Goal: Information Seeking & Learning: Learn about a topic

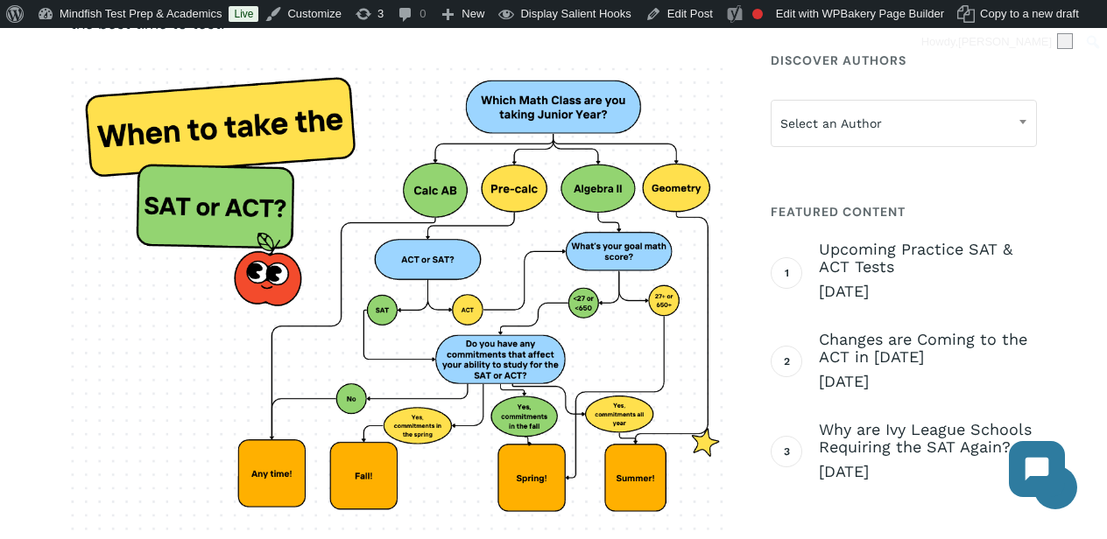
scroll to position [1605, 0]
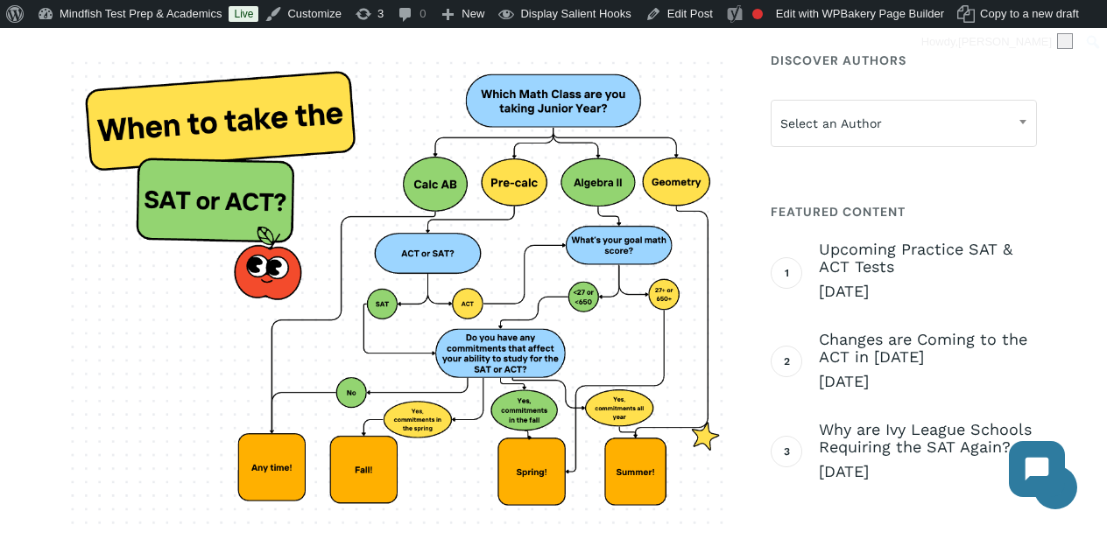
click at [419, 240] on img at bounding box center [401, 292] width 662 height 480
click at [464, 389] on img at bounding box center [401, 292] width 662 height 480
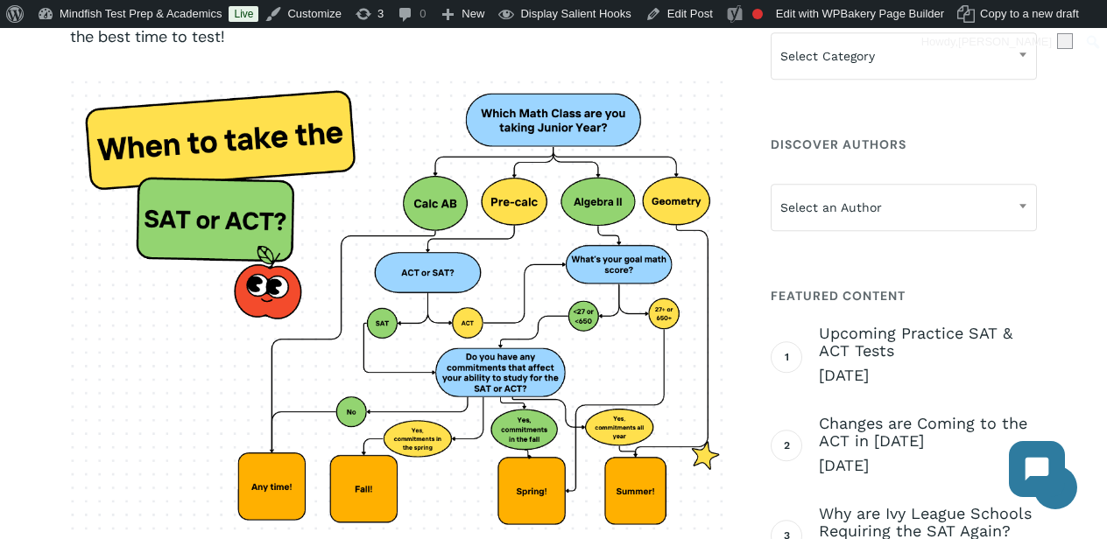
scroll to position [1583, 0]
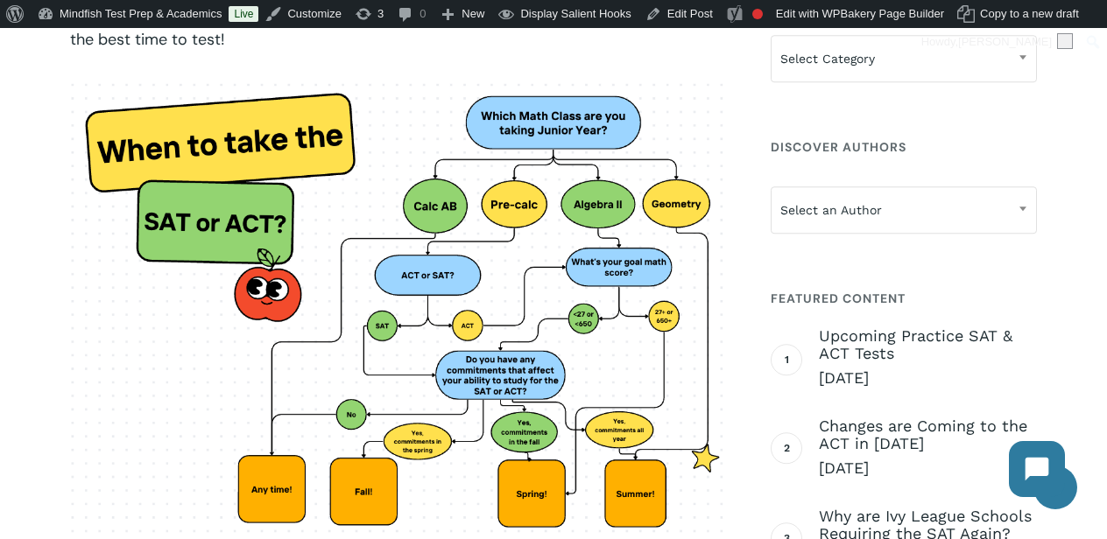
click at [464, 389] on img at bounding box center [401, 314] width 662 height 480
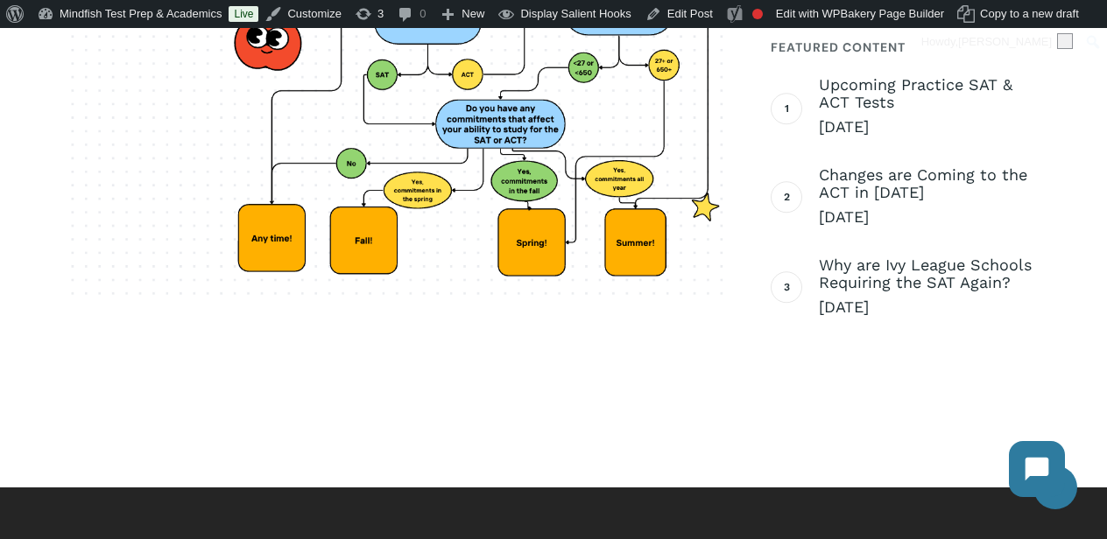
scroll to position [1574, 0]
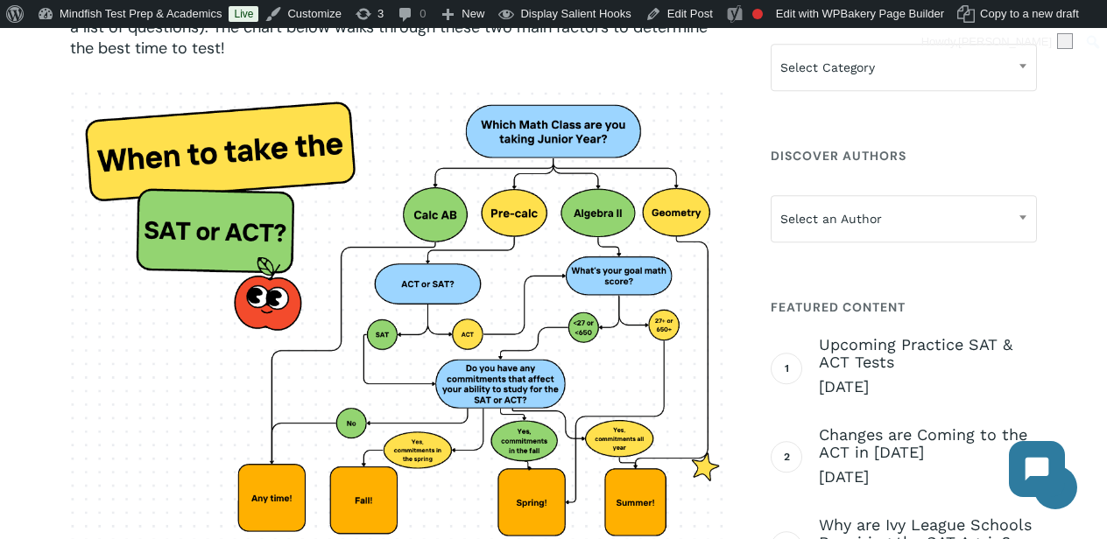
click at [413, 257] on img at bounding box center [401, 322] width 662 height 480
click at [414, 256] on img at bounding box center [401, 322] width 662 height 480
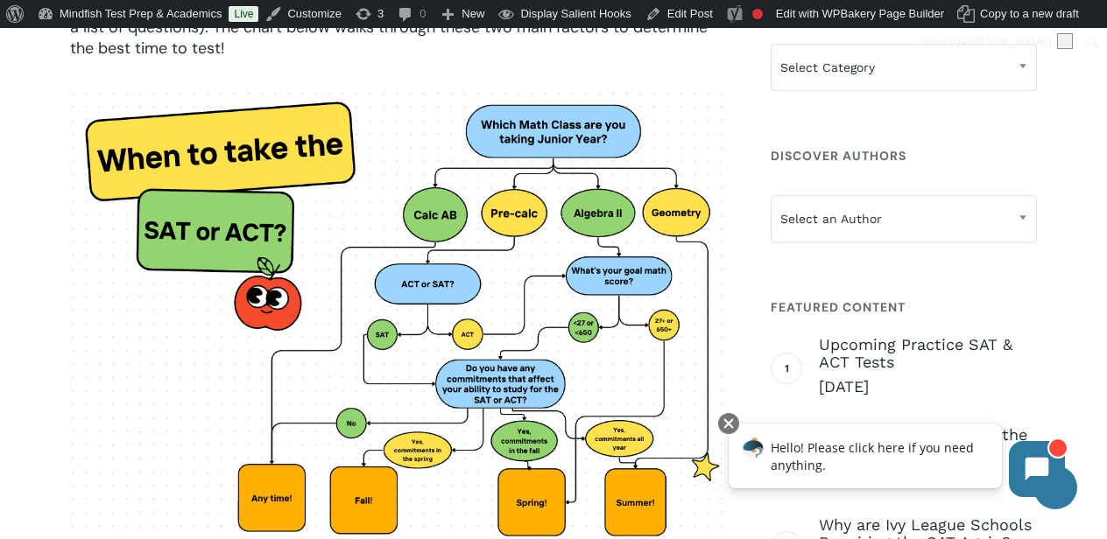
click at [414, 256] on img at bounding box center [401, 322] width 662 height 480
click at [414, 254] on img at bounding box center [401, 322] width 662 height 480
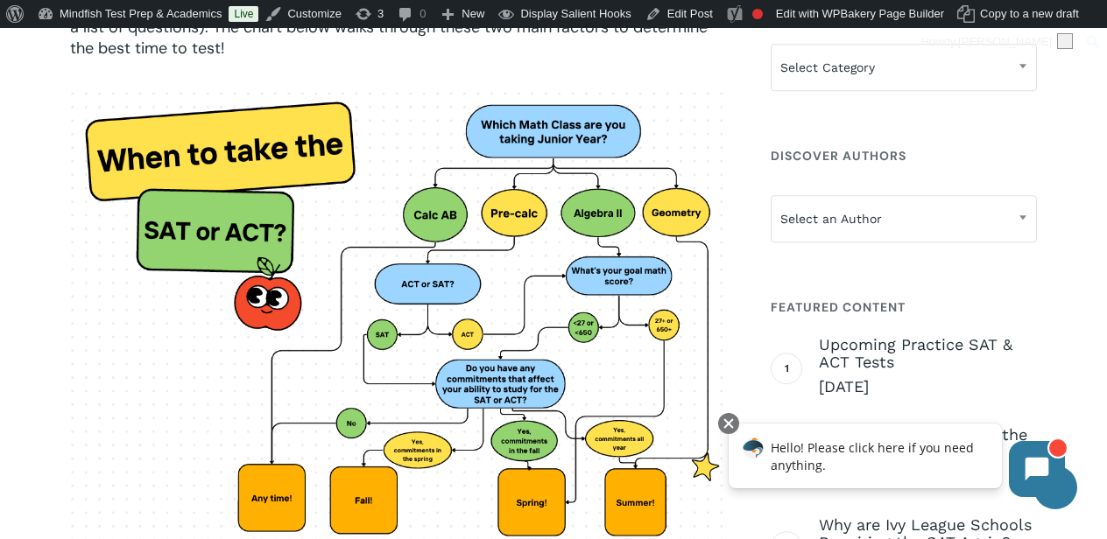
click at [411, 254] on img at bounding box center [401, 322] width 662 height 480
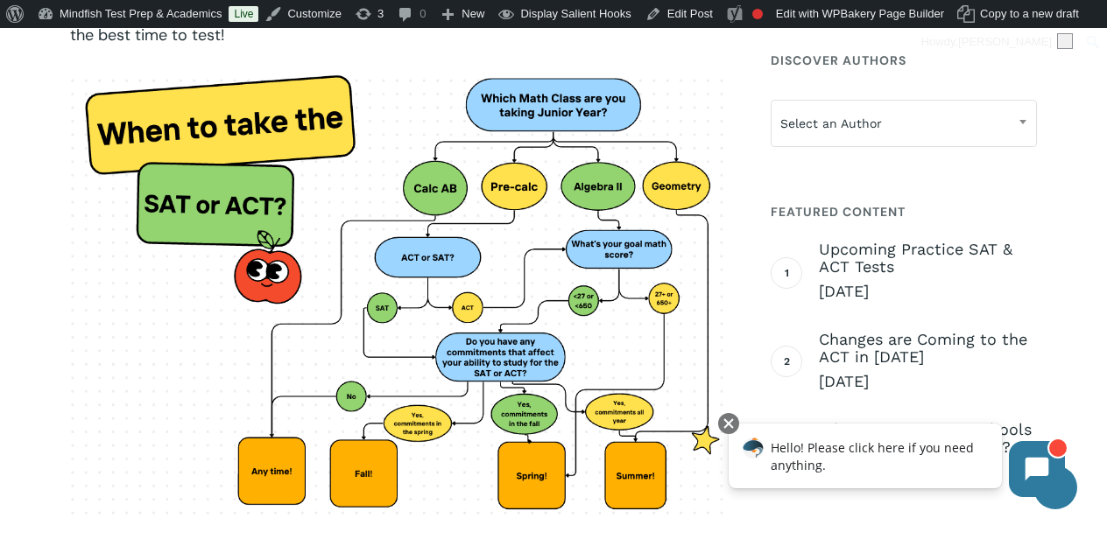
scroll to position [1583, 0]
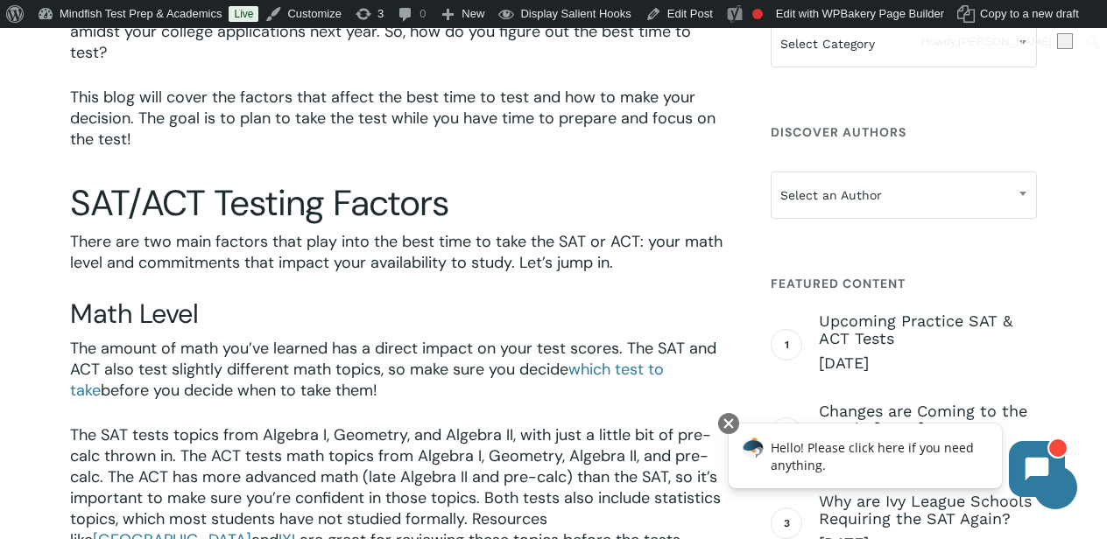
scroll to position [637, 0]
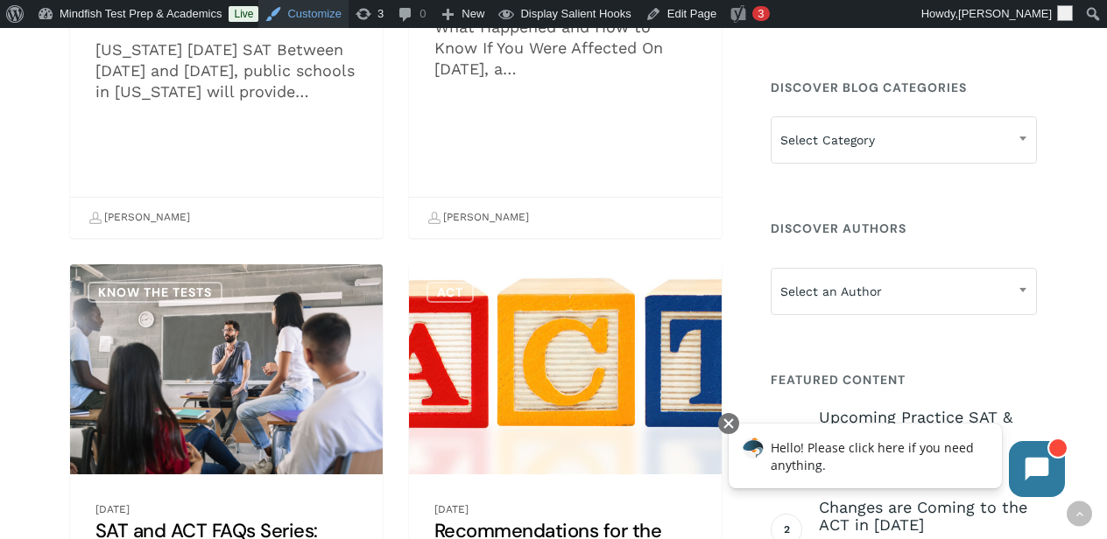
scroll to position [8505, 0]
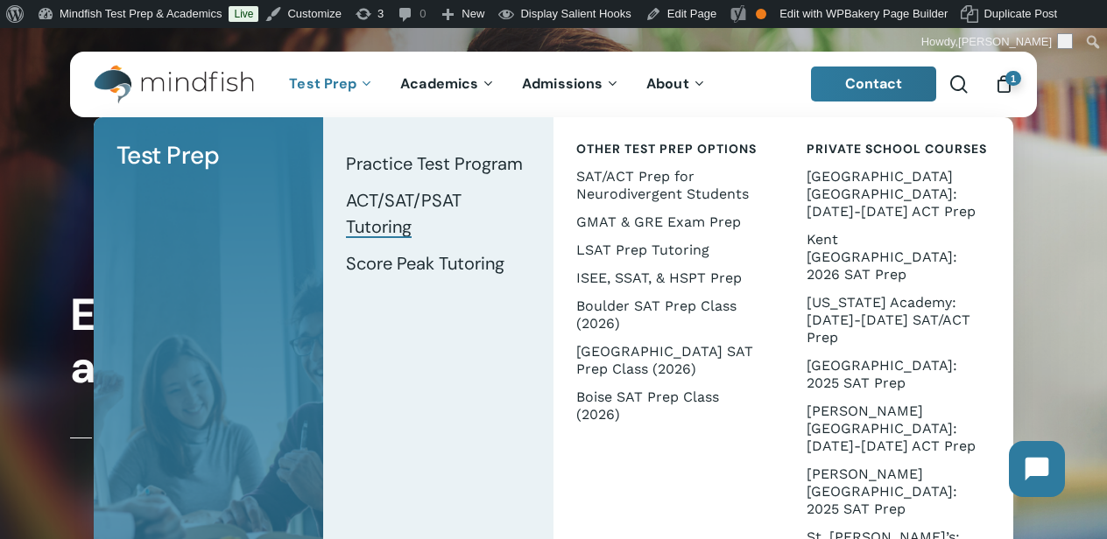
click at [411, 202] on span "ACT/SAT/PSAT Tutoring" at bounding box center [404, 213] width 116 height 49
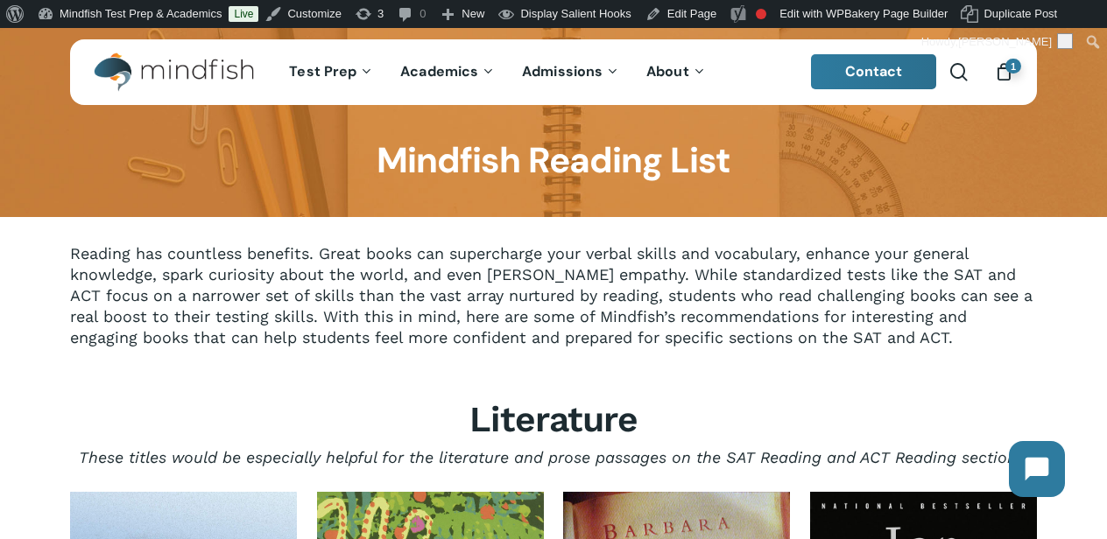
scroll to position [13, 0]
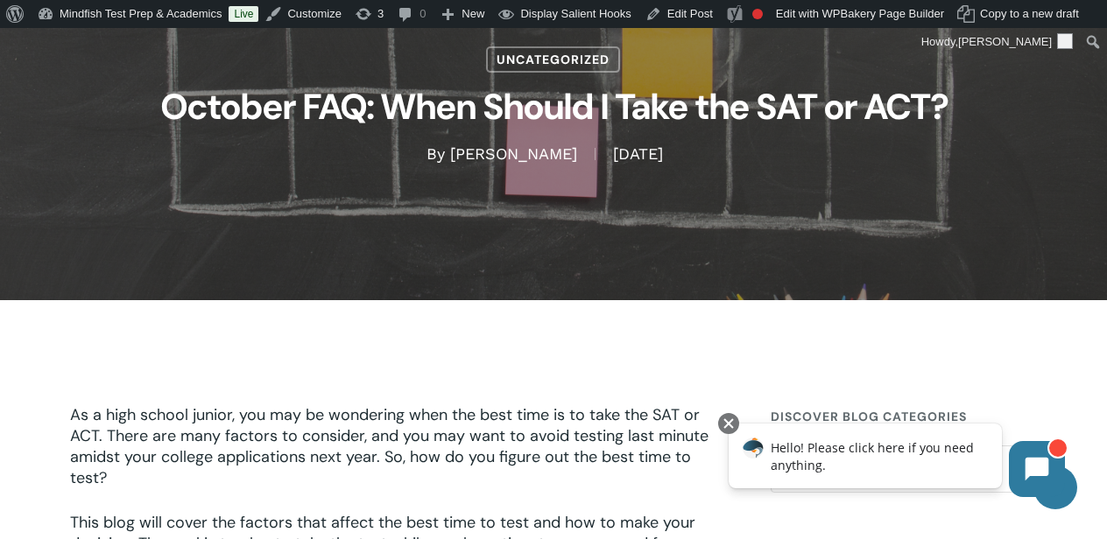
scroll to position [208, 0]
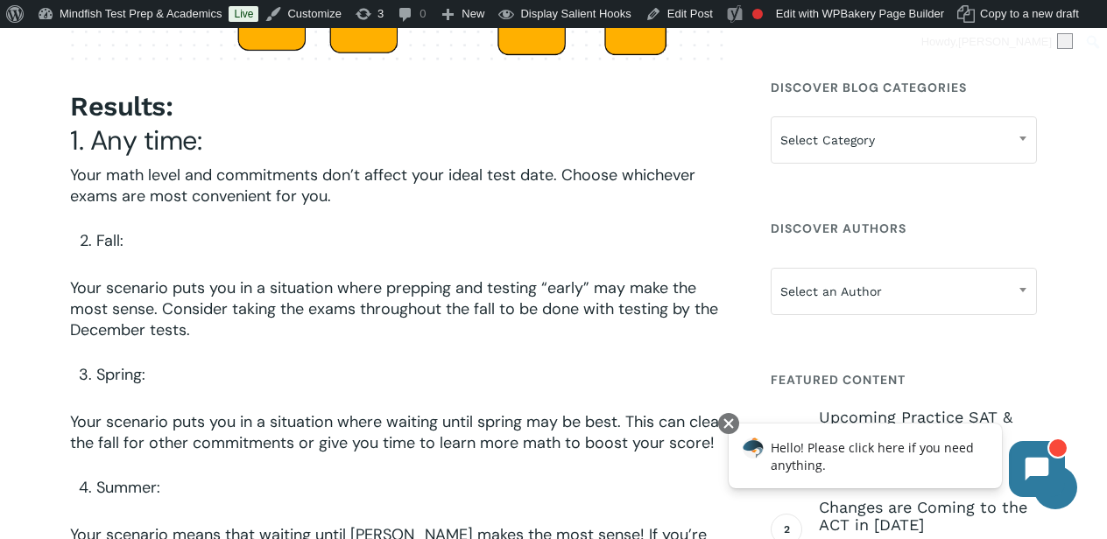
scroll to position [2222, 0]
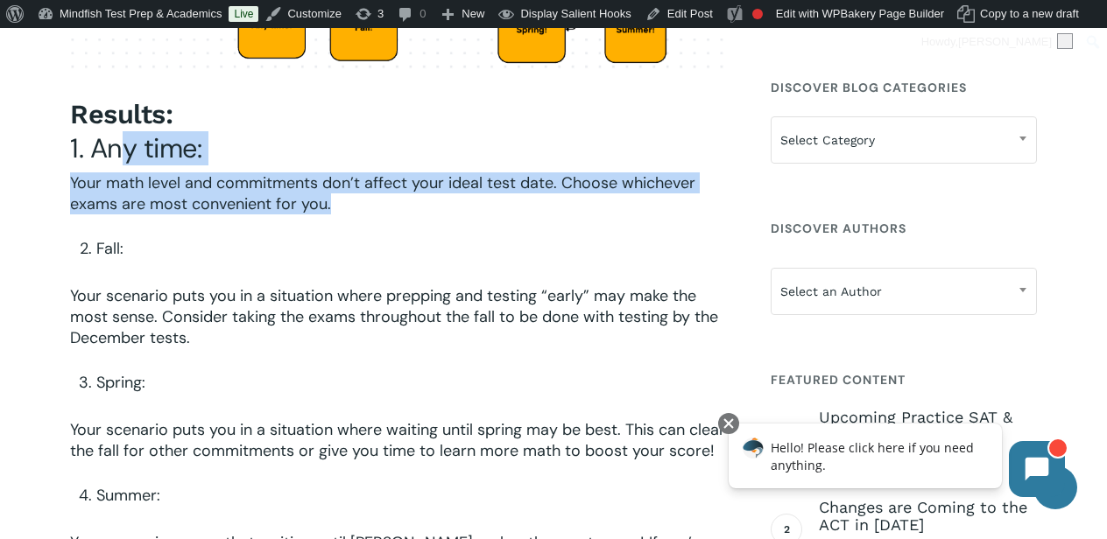
drag, startPoint x: 128, startPoint y: 142, endPoint x: 185, endPoint y: 206, distance: 85.6
click at [185, 206] on div "Results: 1. Any time: Your math level and commitments don’t affect your ideal t…" at bounding box center [401, 335] width 662 height 477
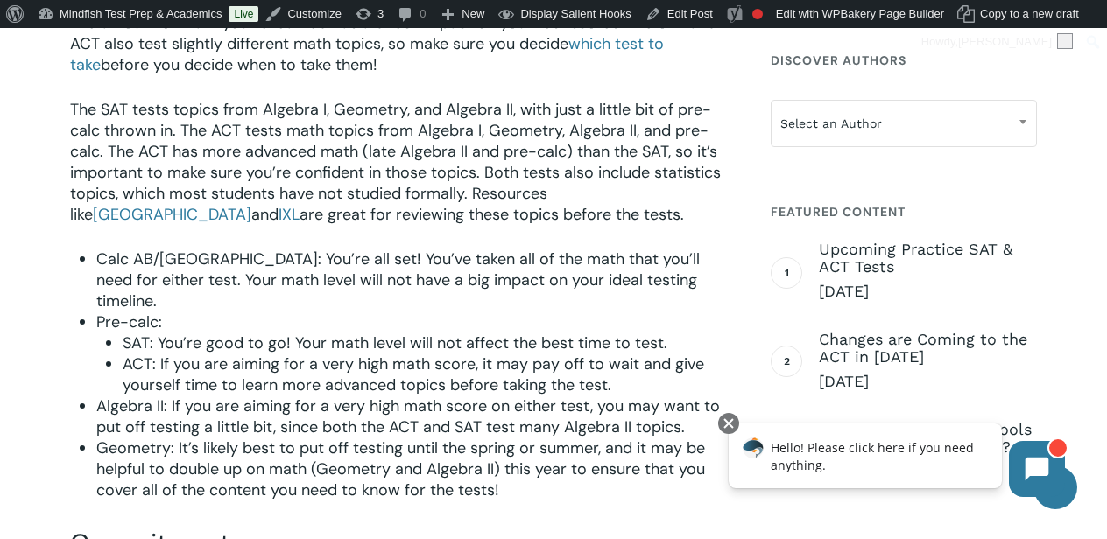
scroll to position [964, 0]
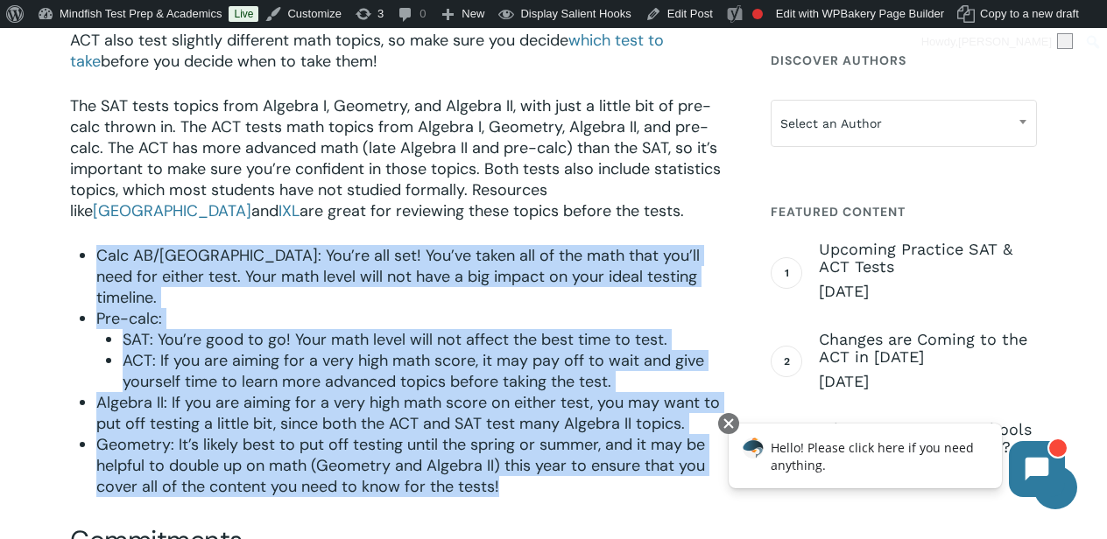
drag, startPoint x: 96, startPoint y: 259, endPoint x: 531, endPoint y: 460, distance: 478.4
click at [531, 460] on ul "Calc AB/BC: You’re all set! You’ve taken all of the math that you’ll need for e…" at bounding box center [414, 371] width 636 height 252
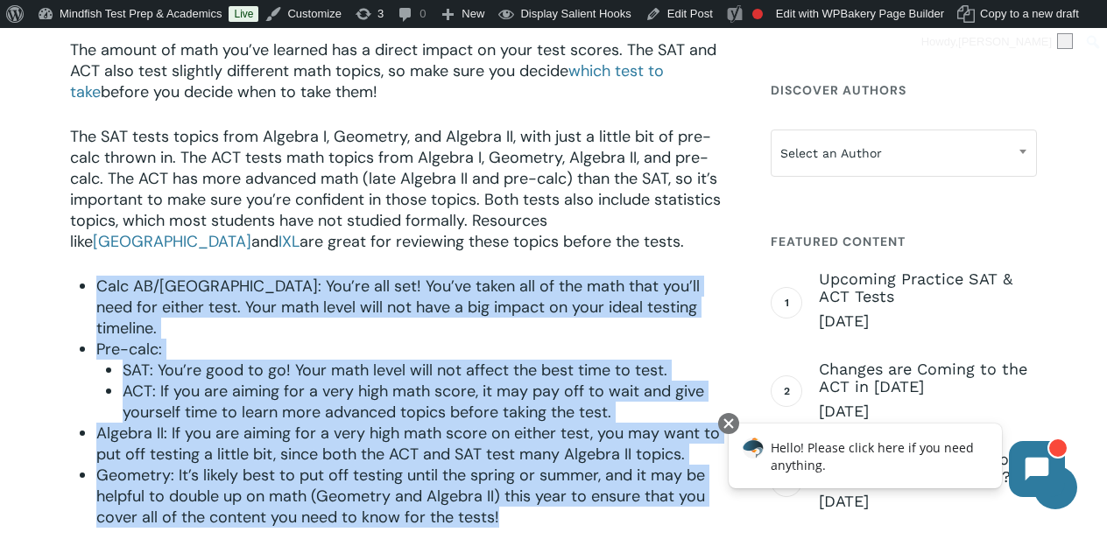
scroll to position [935, 0]
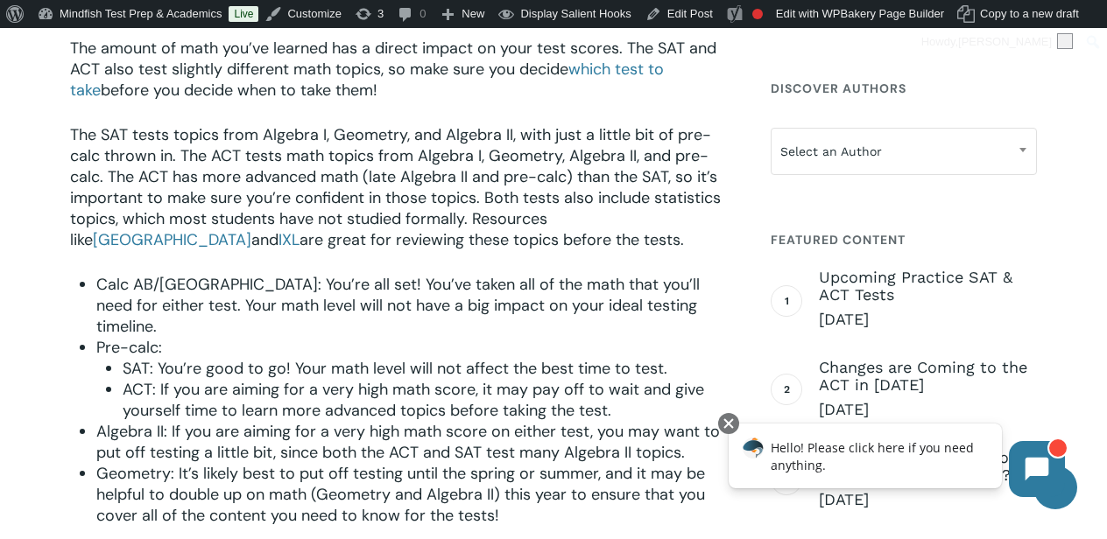
click at [327, 179] on span "The SAT tests topics from Algebra I, Geometry, and Algebra II, with just a litt…" at bounding box center [395, 187] width 651 height 126
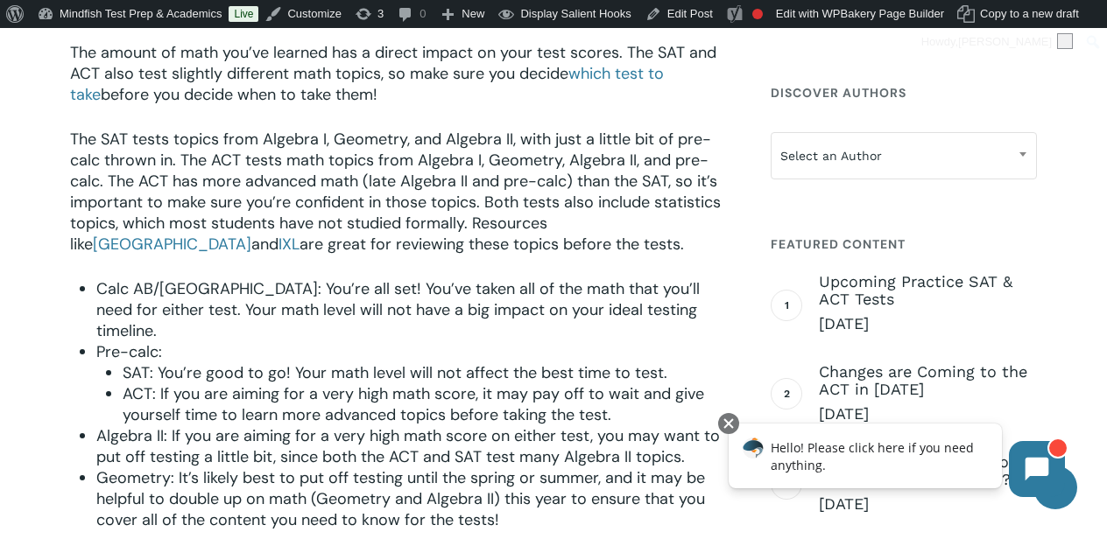
scroll to position [933, 0]
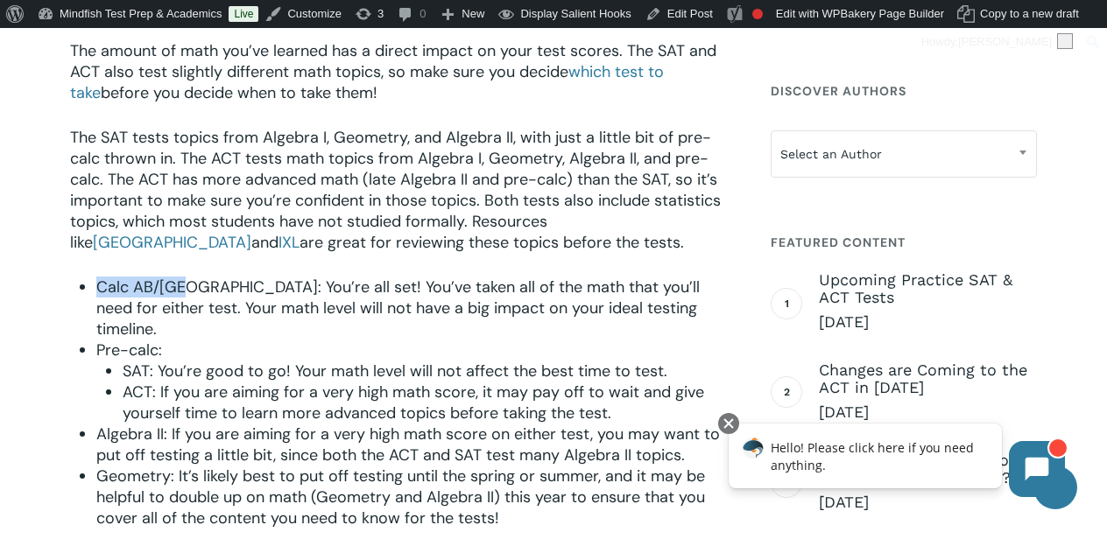
drag, startPoint x: 95, startPoint y: 289, endPoint x: 182, endPoint y: 290, distance: 86.7
click at [182, 290] on span "Calc AB/BC: You’re all set! You’ve taken all of the math that you’ll need for e…" at bounding box center [397, 308] width 603 height 63
drag, startPoint x: 100, startPoint y: 331, endPoint x: 165, endPoint y: 331, distance: 65.7
click at [162, 340] on span "Pre-calc:" at bounding box center [129, 350] width 66 height 21
drag, startPoint x: 95, startPoint y: 418, endPoint x: 165, endPoint y: 419, distance: 70.9
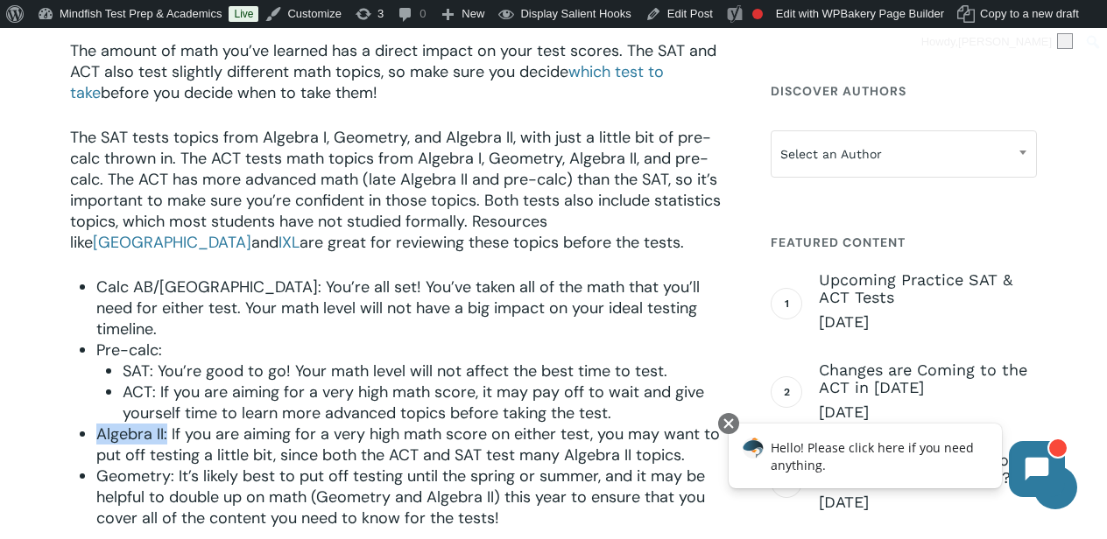
click at [166, 419] on div "Math Level The amount of math you’ve learned has a direct impact on your test s…" at bounding box center [401, 371] width 662 height 744
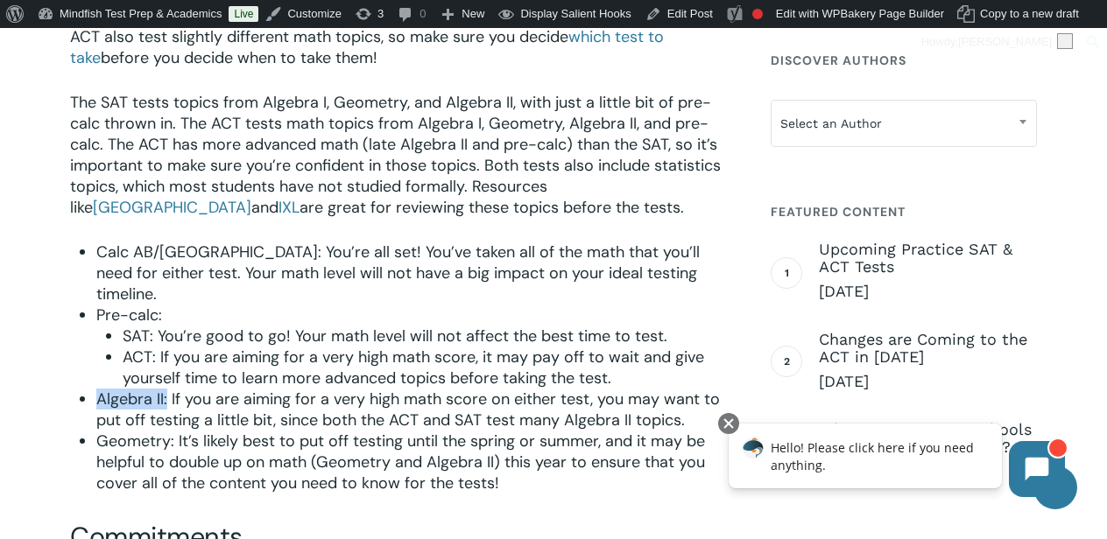
scroll to position [971, 0]
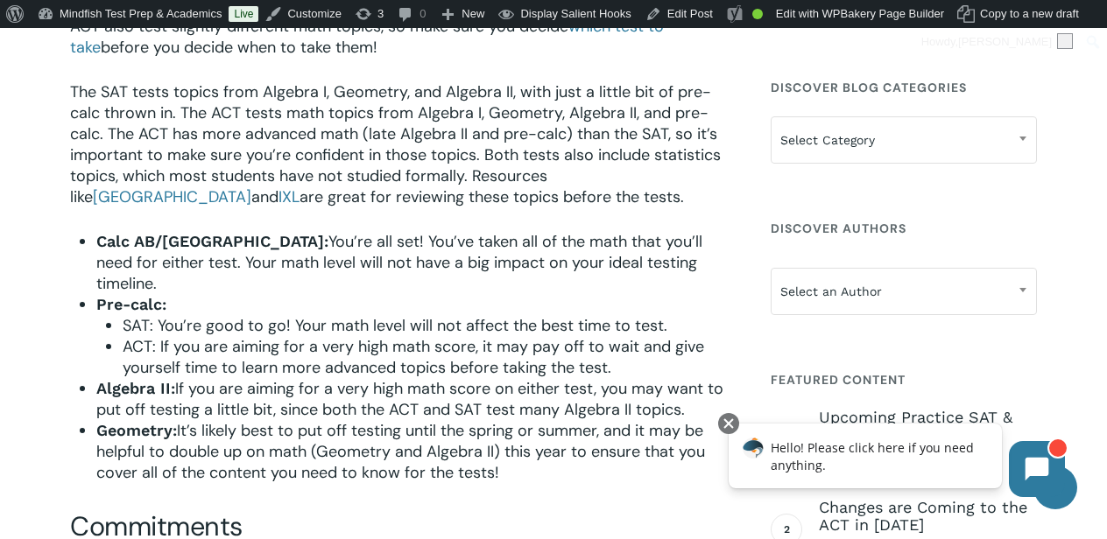
scroll to position [979, 0]
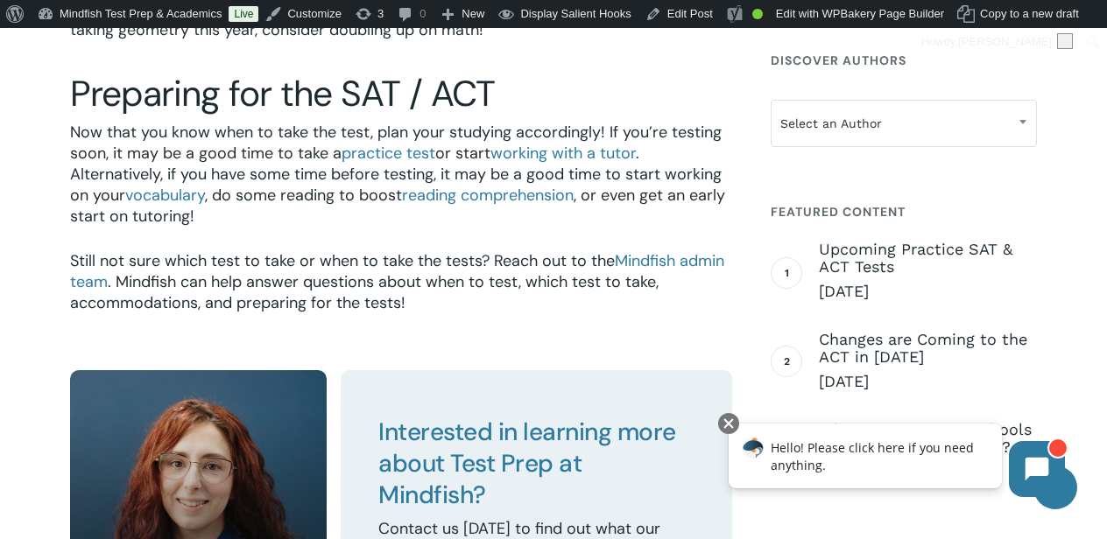
scroll to position [2769, 0]
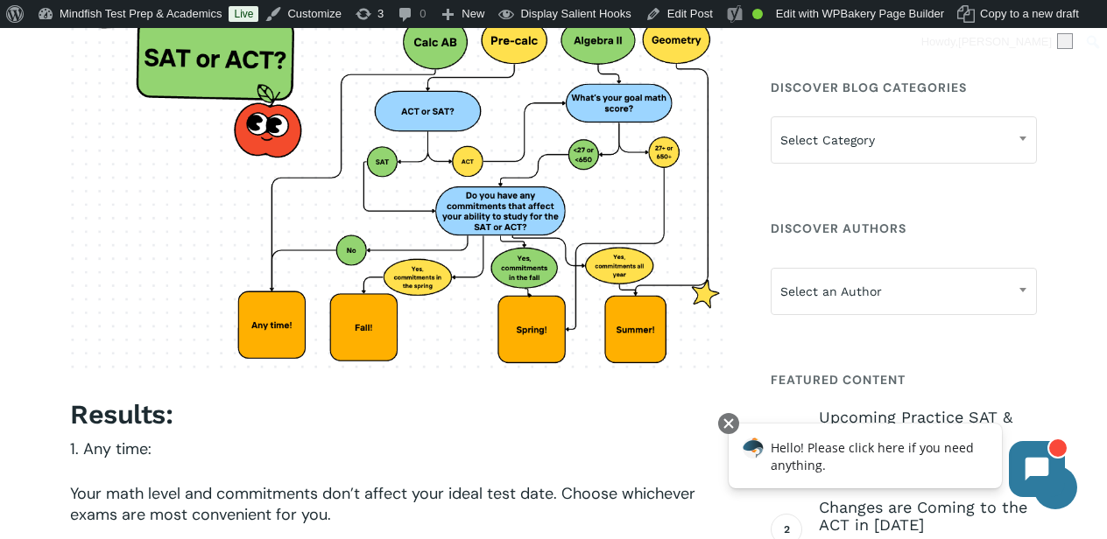
scroll to position [1548, 0]
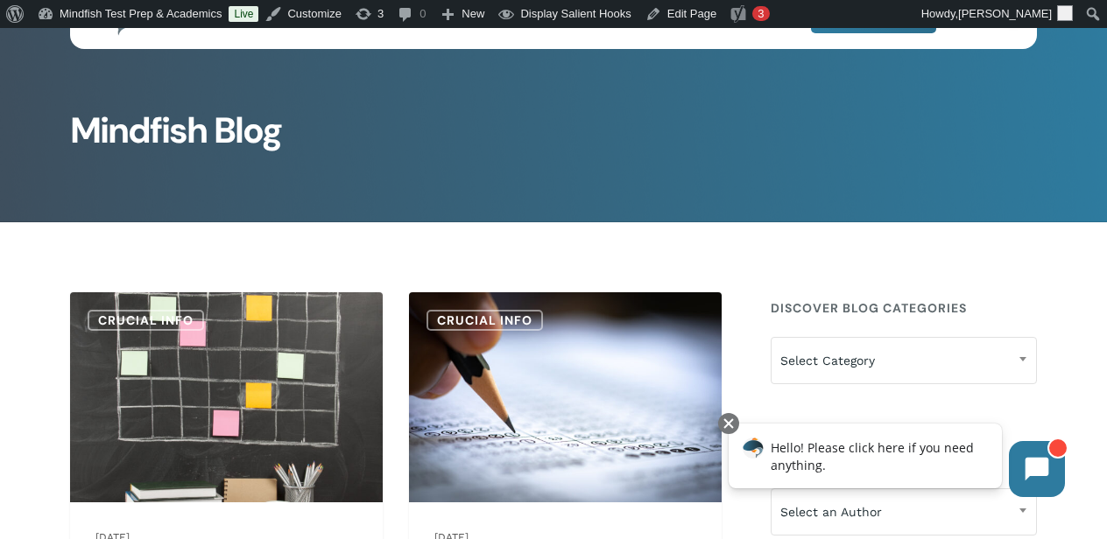
scroll to position [74, 0]
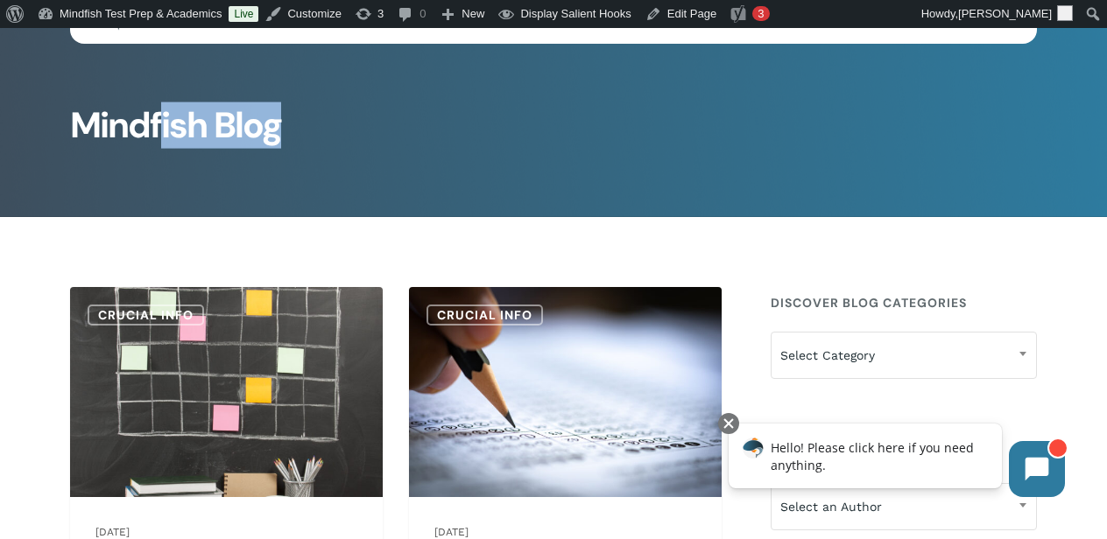
drag, startPoint x: 160, startPoint y: 133, endPoint x: 449, endPoint y: 184, distance: 293.4
click at [450, 184] on div "Mindfish Blog" at bounding box center [553, 85] width 967 height 263
click at [449, 184] on div "Mindfish Blog" at bounding box center [553, 85] width 967 height 263
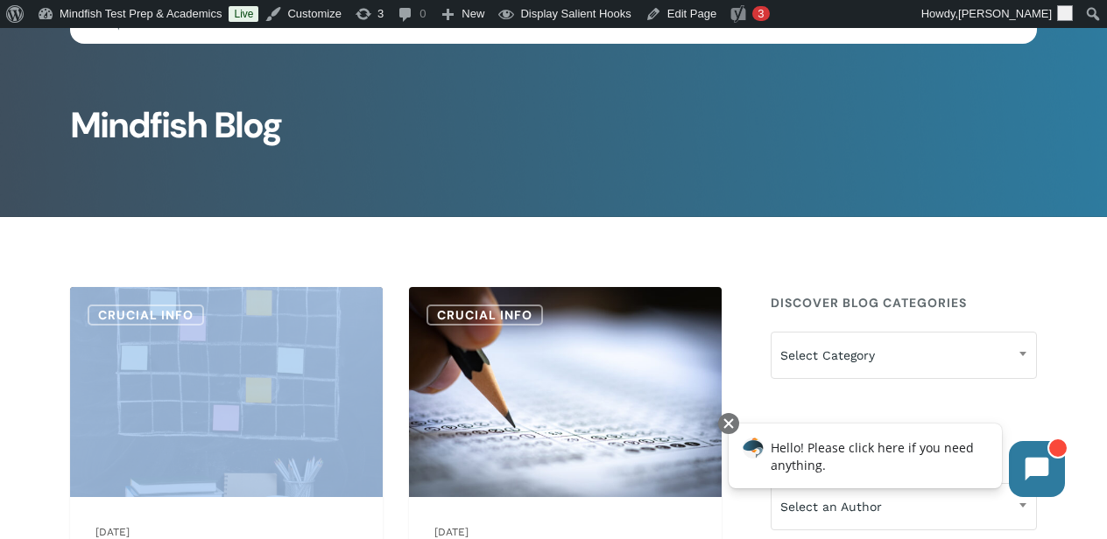
click at [449, 184] on div "Mindfish Blog" at bounding box center [553, 85] width 967 height 263
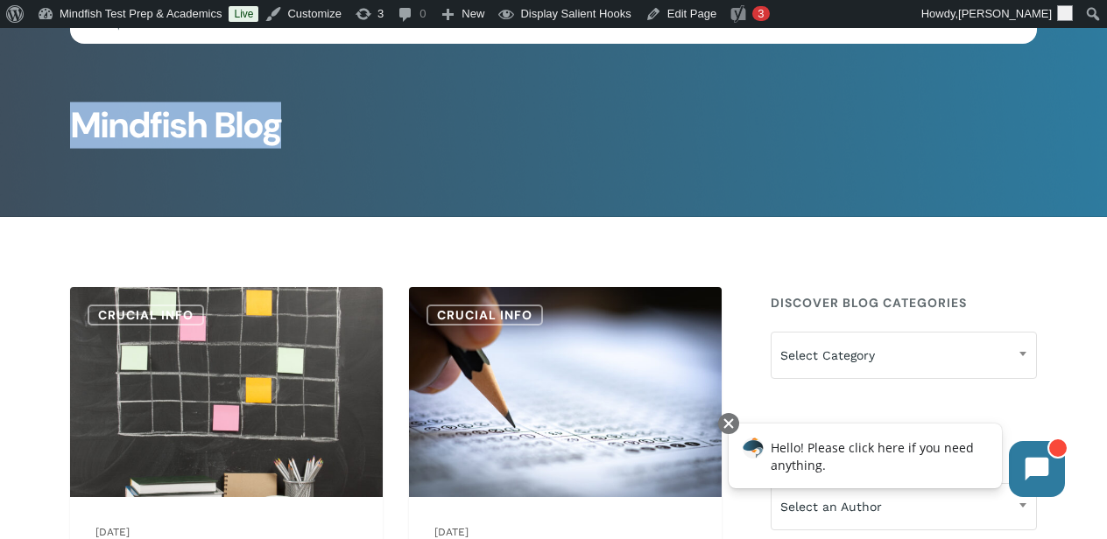
drag, startPoint x: 82, startPoint y: 118, endPoint x: 323, endPoint y: 130, distance: 241.1
click at [323, 120] on h1 "Mindfish Blog" at bounding box center [553, 127] width 967 height 36
click at [323, 130] on h1 "Mindfish Blog" at bounding box center [553, 127] width 967 height 36
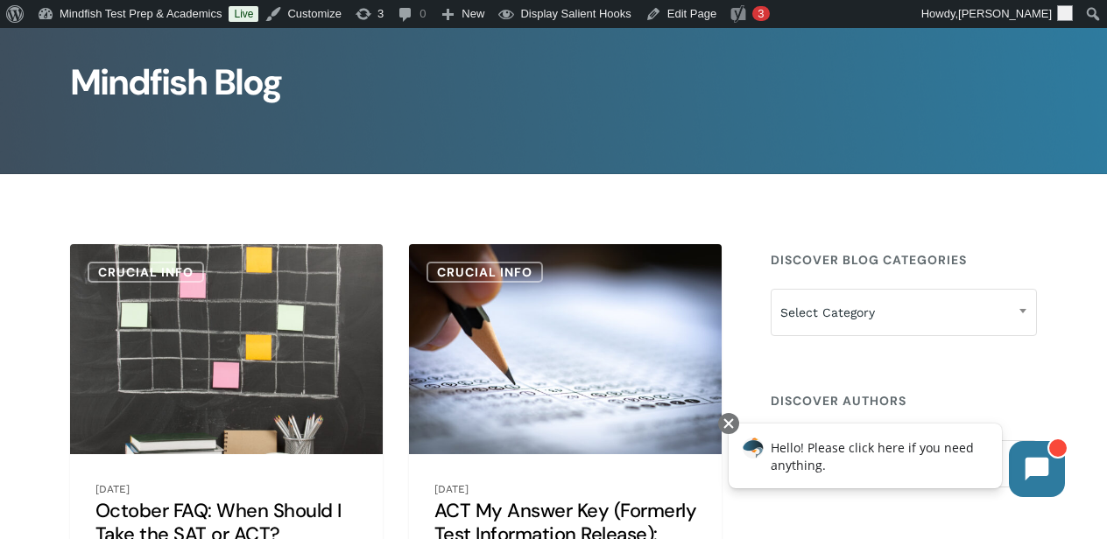
scroll to position [0, 0]
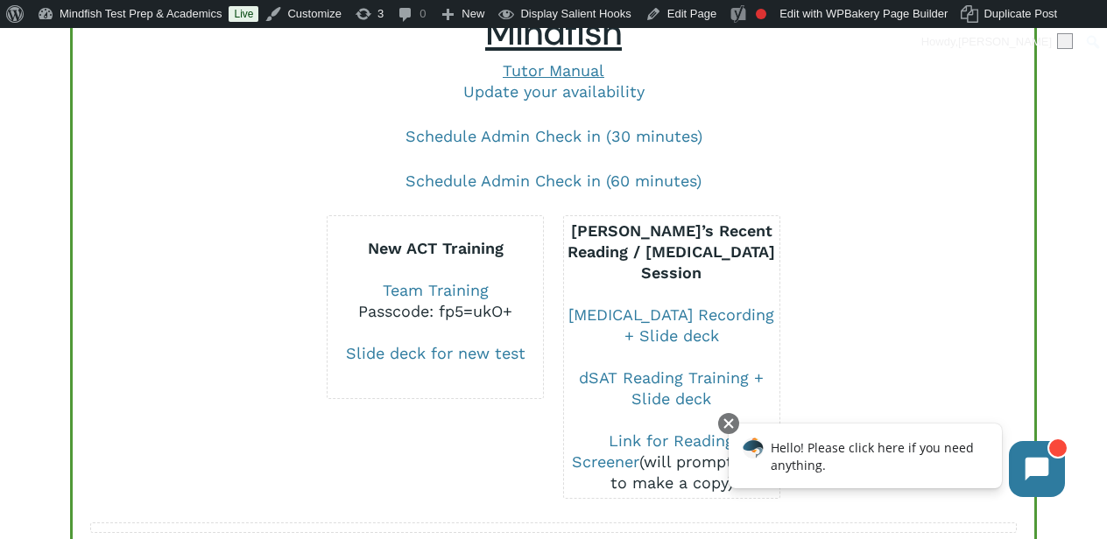
scroll to position [217, 0]
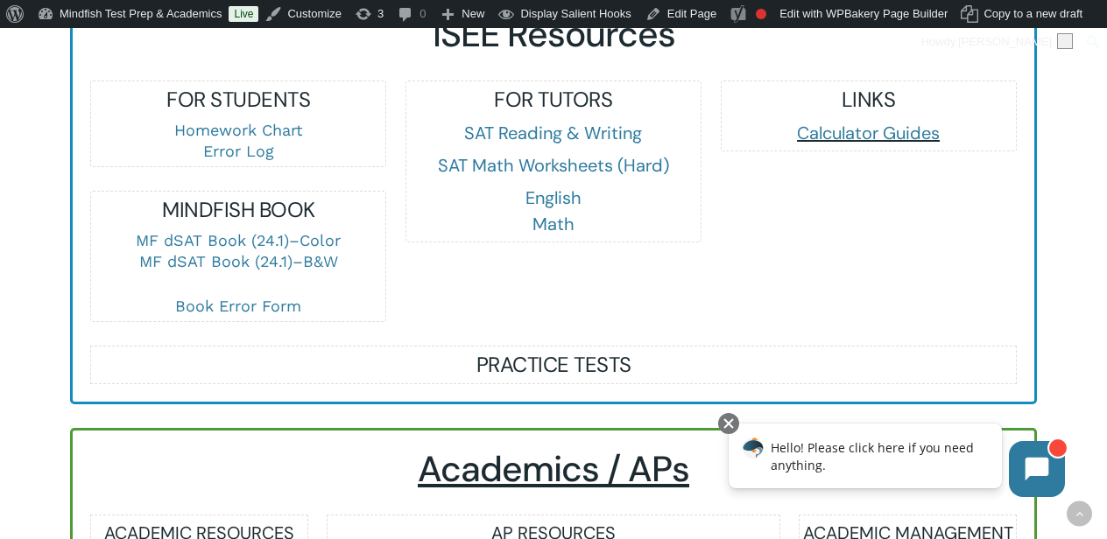
scroll to position [2545, 0]
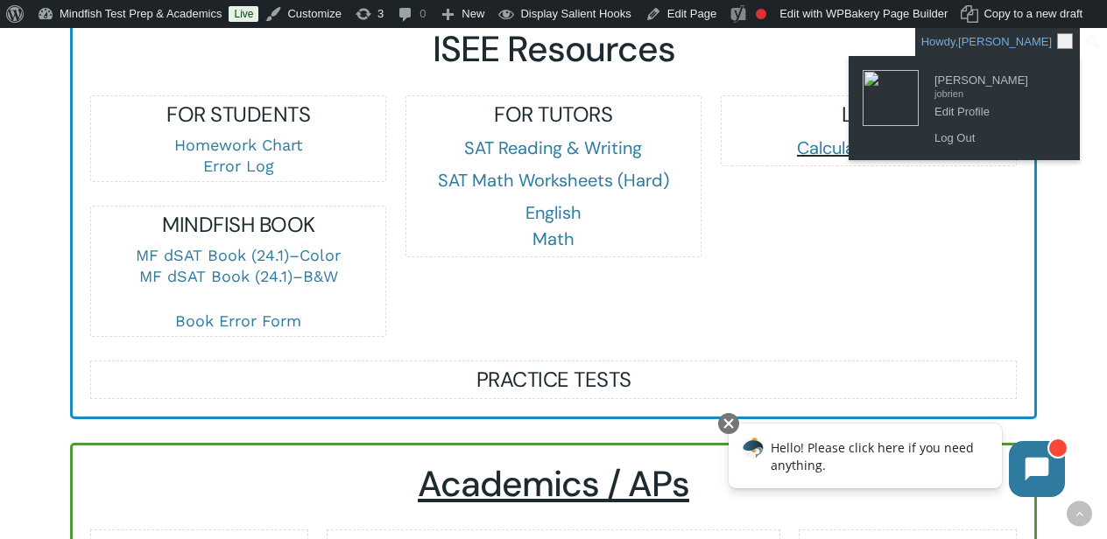
click at [931, 42] on link "Howdy, Jamie O'Brien" at bounding box center [997, 42] width 165 height 28
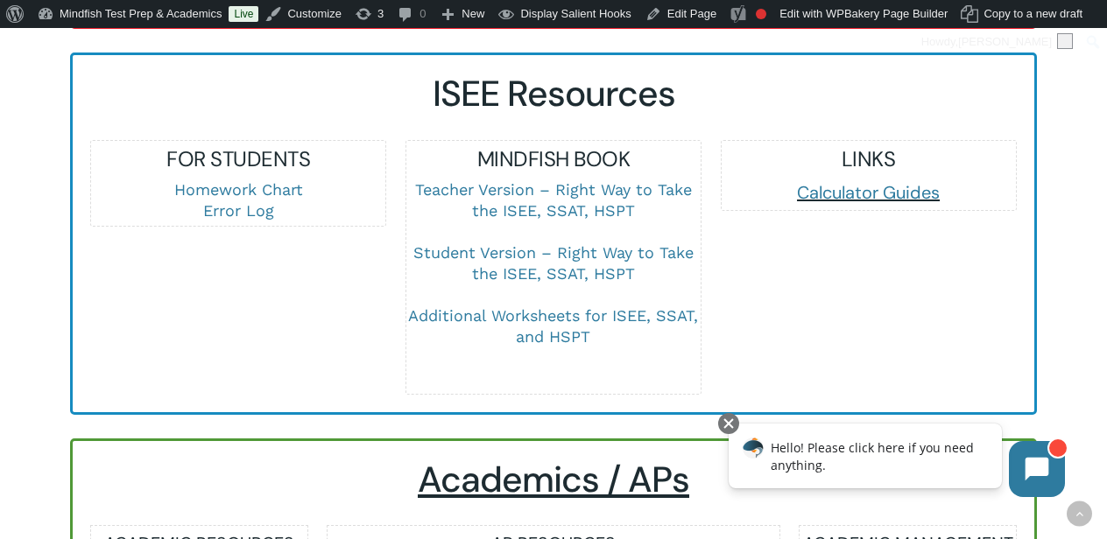
scroll to position [2492, 0]
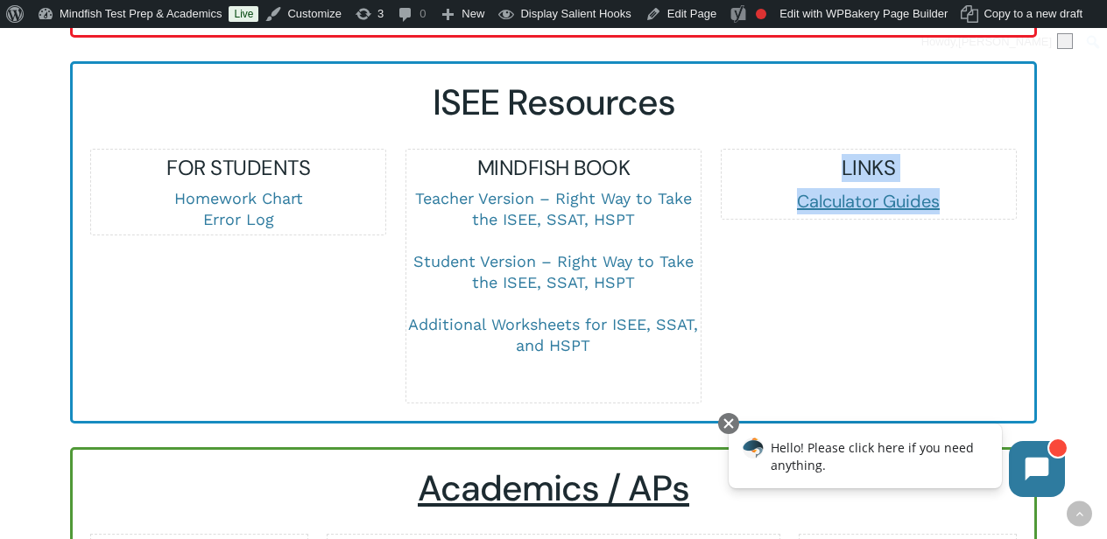
drag, startPoint x: 712, startPoint y: 183, endPoint x: 713, endPoint y: 268, distance: 84.9
click at [714, 269] on div "LINKS Calculator Guides" at bounding box center [868, 276] width 315 height 255
click at [713, 268] on div "LINKS Calculator Guides" at bounding box center [868, 276] width 315 height 255
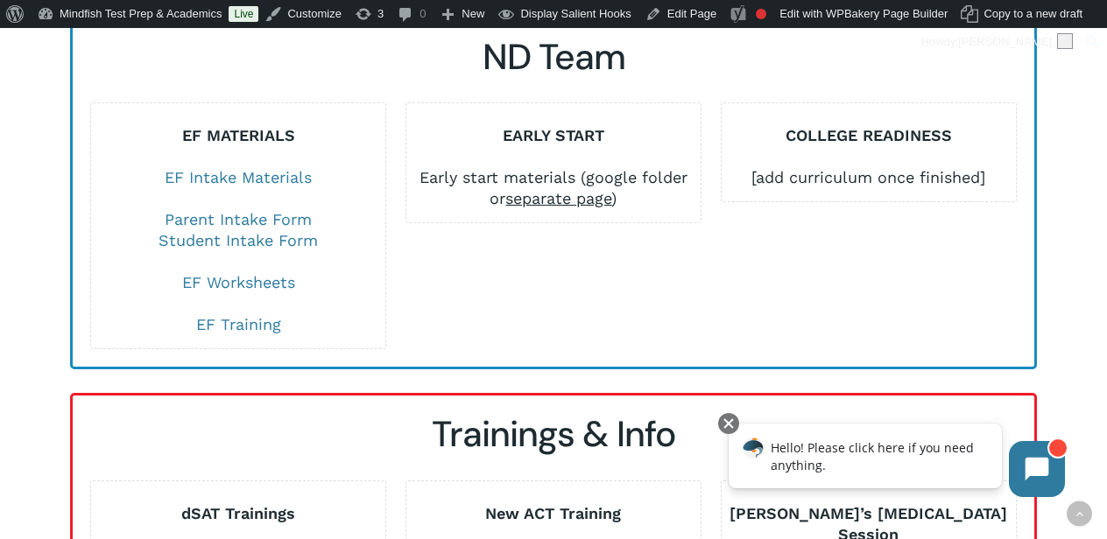
scroll to position [3869, 0]
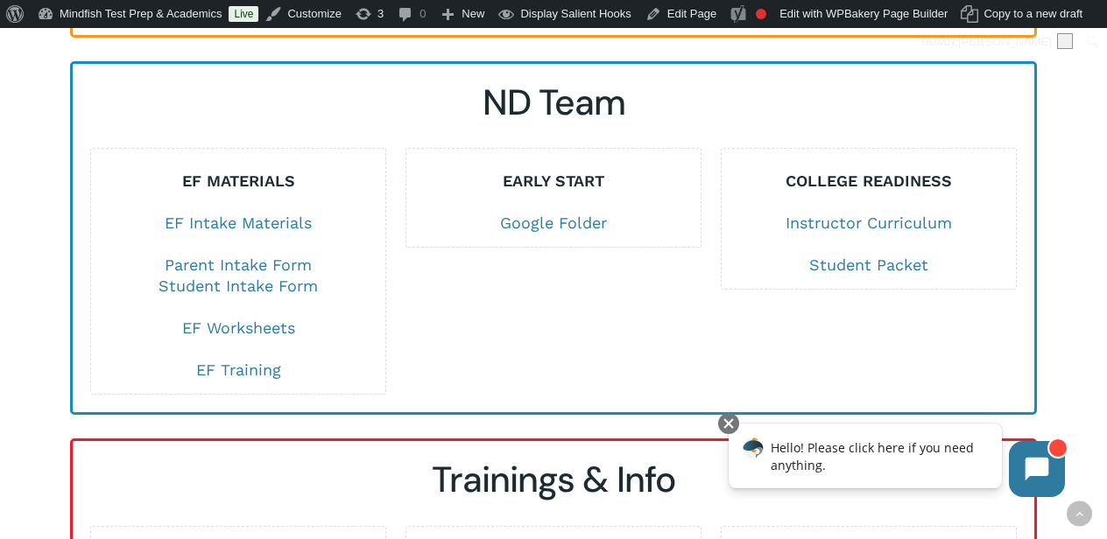
scroll to position [3826, 0]
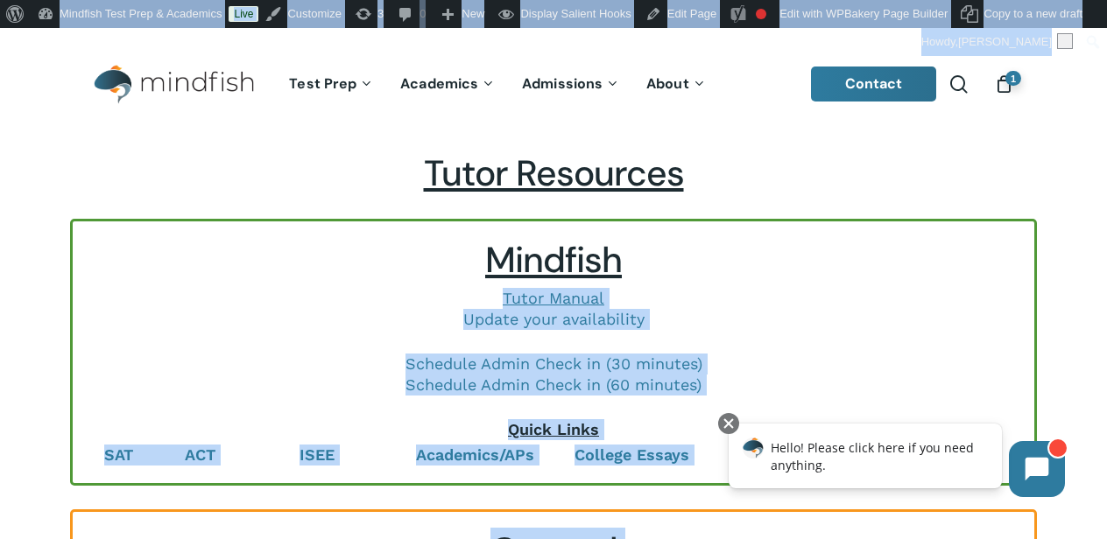
drag, startPoint x: 1044, startPoint y: 717, endPoint x: 883, endPoint y: 426, distance: 333.1
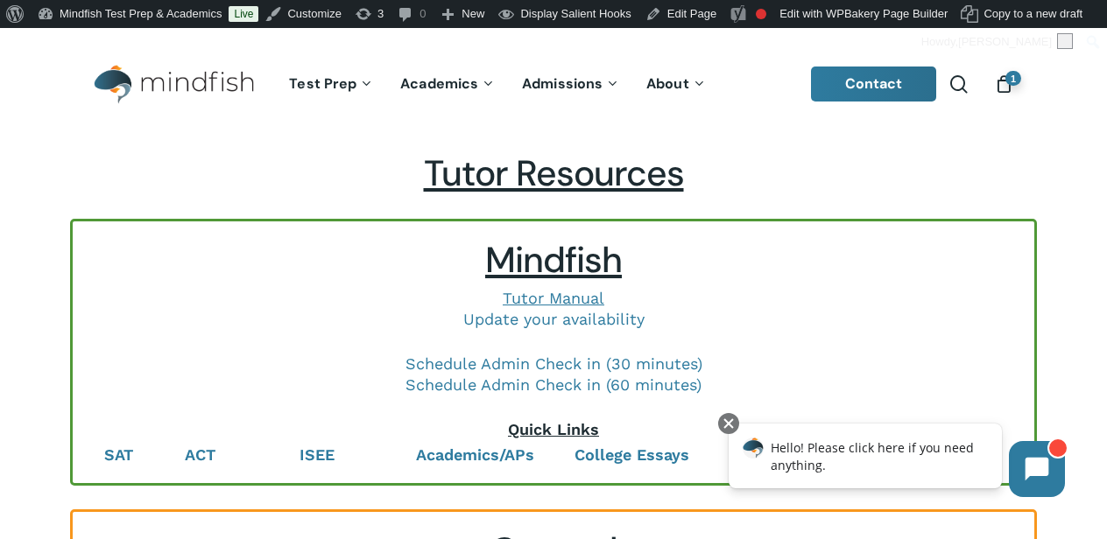
click at [905, 254] on h2 "Mindfish" at bounding box center [553, 260] width 926 height 43
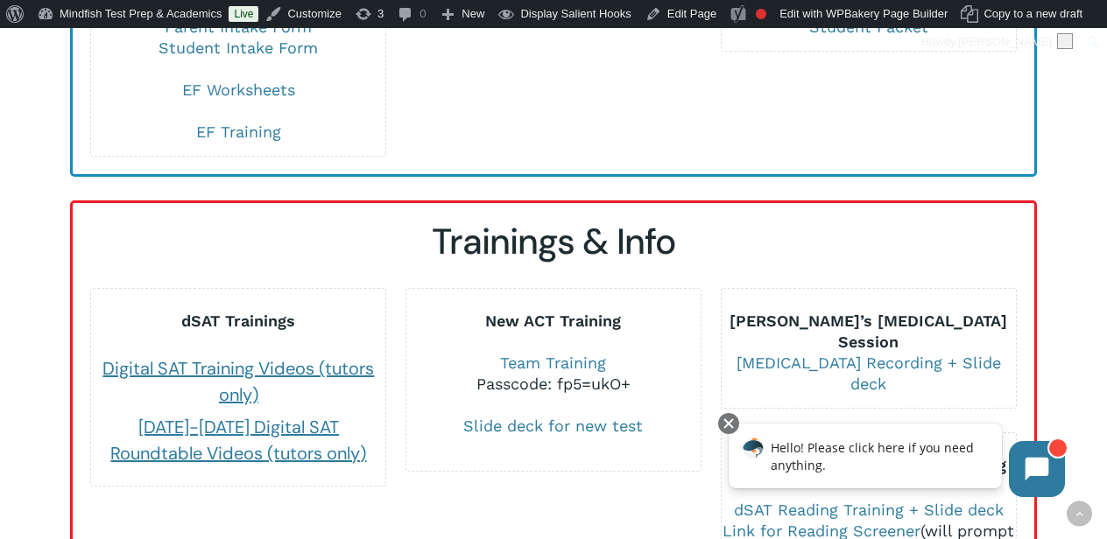
scroll to position [4094, 0]
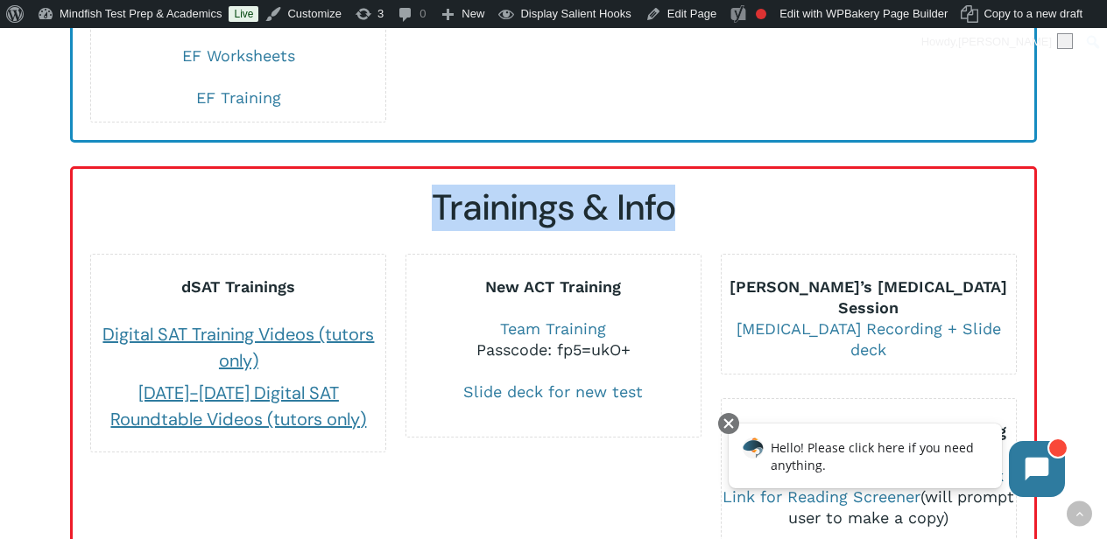
drag, startPoint x: 437, startPoint y: 217, endPoint x: 771, endPoint y: 216, distance: 333.6
click at [771, 216] on h2 "Trainings & Info" at bounding box center [553, 208] width 926 height 43
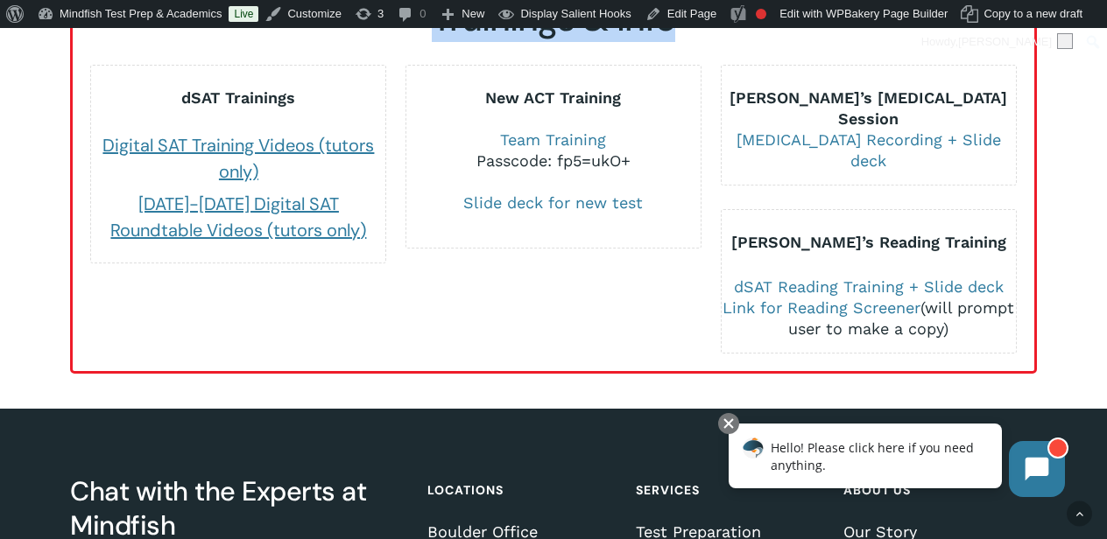
scroll to position [4284, 0]
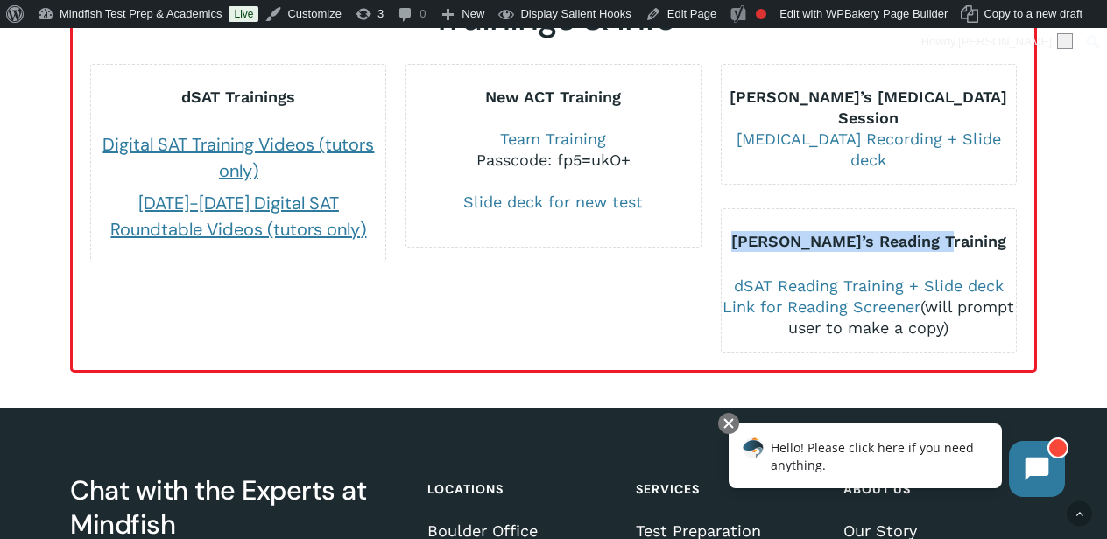
drag, startPoint x: 769, startPoint y: 192, endPoint x: 1079, endPoint y: 218, distance: 311.1
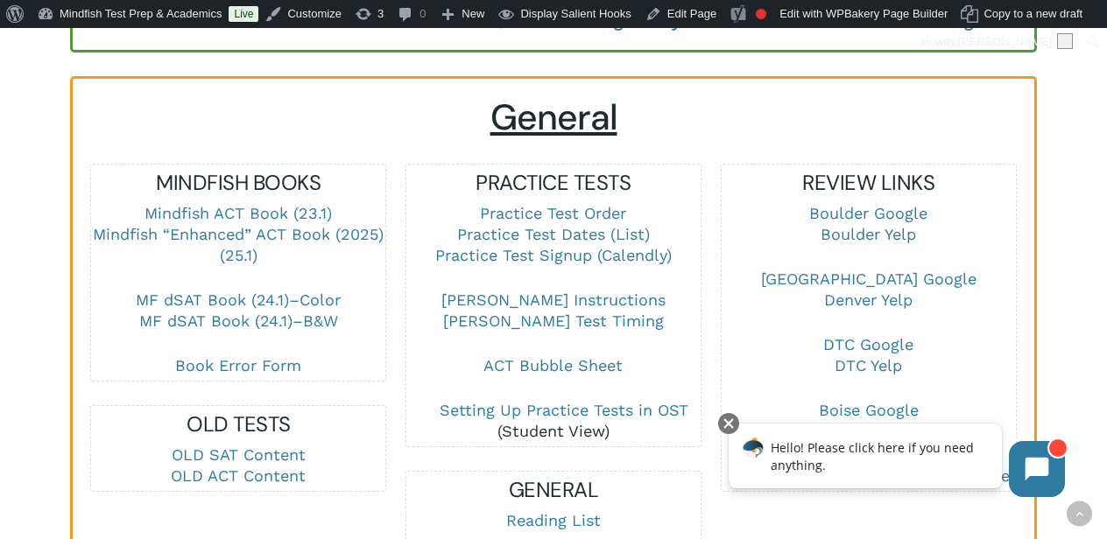
scroll to position [0, 0]
